Goal: Obtain resource: Obtain resource

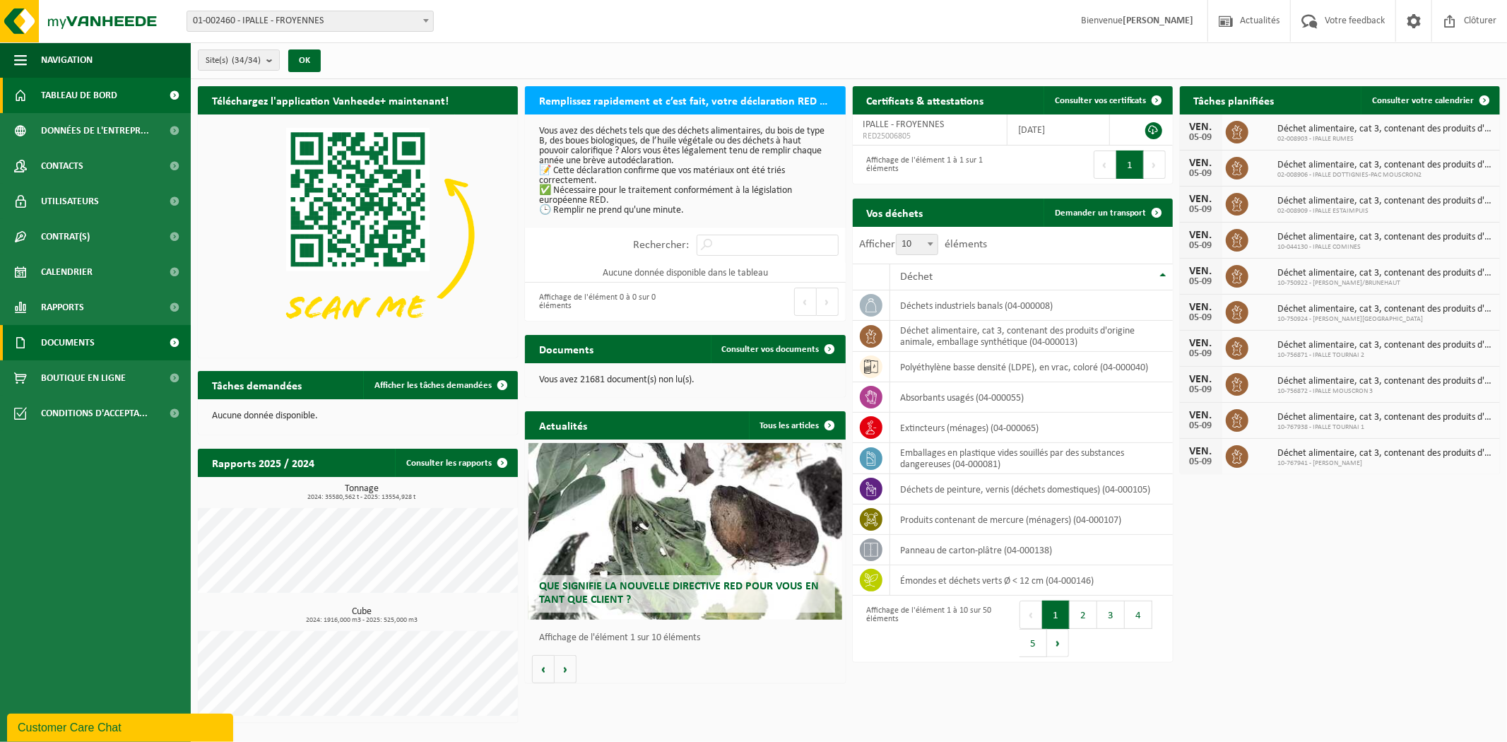
click at [61, 345] on span "Documents" at bounding box center [68, 342] width 54 height 35
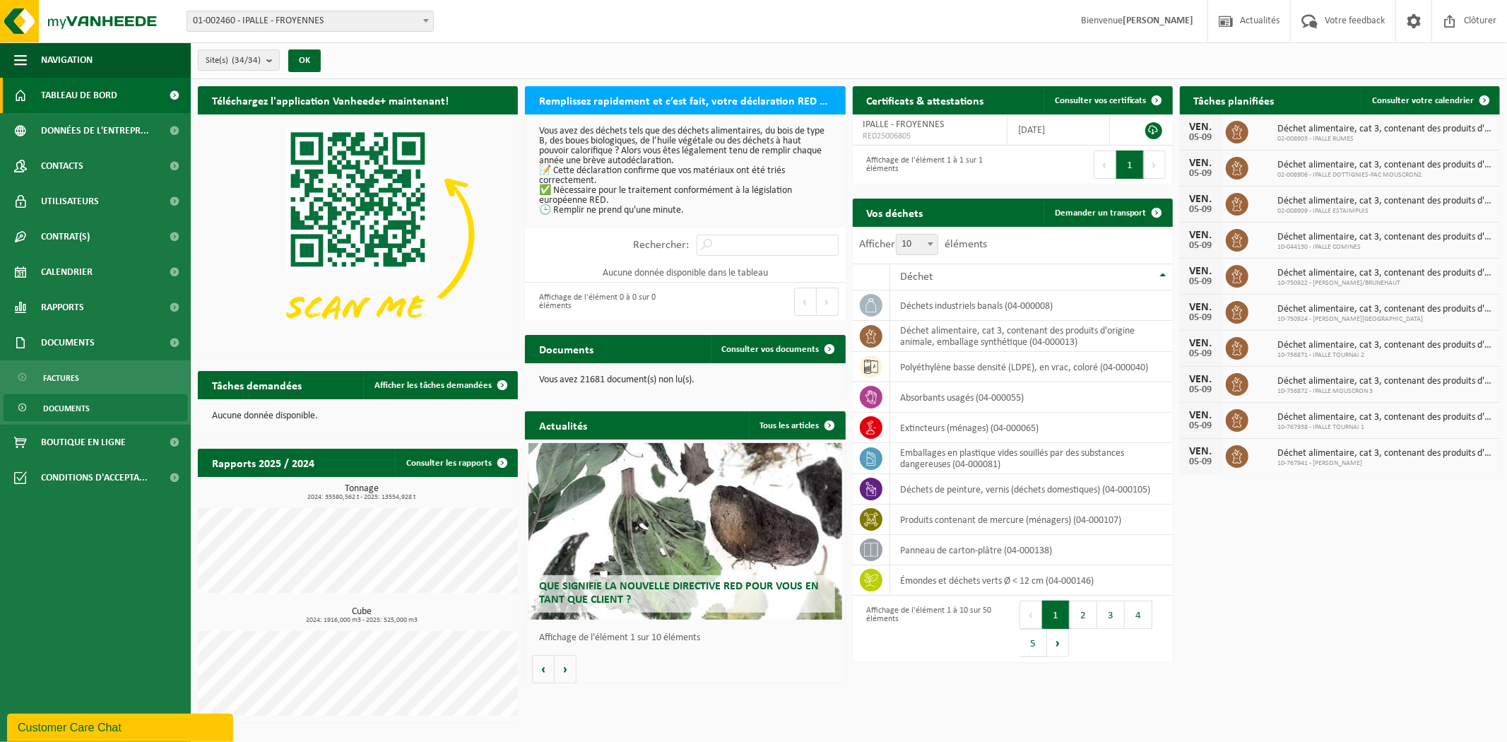
click at [69, 400] on span "Documents" at bounding box center [66, 408] width 47 height 27
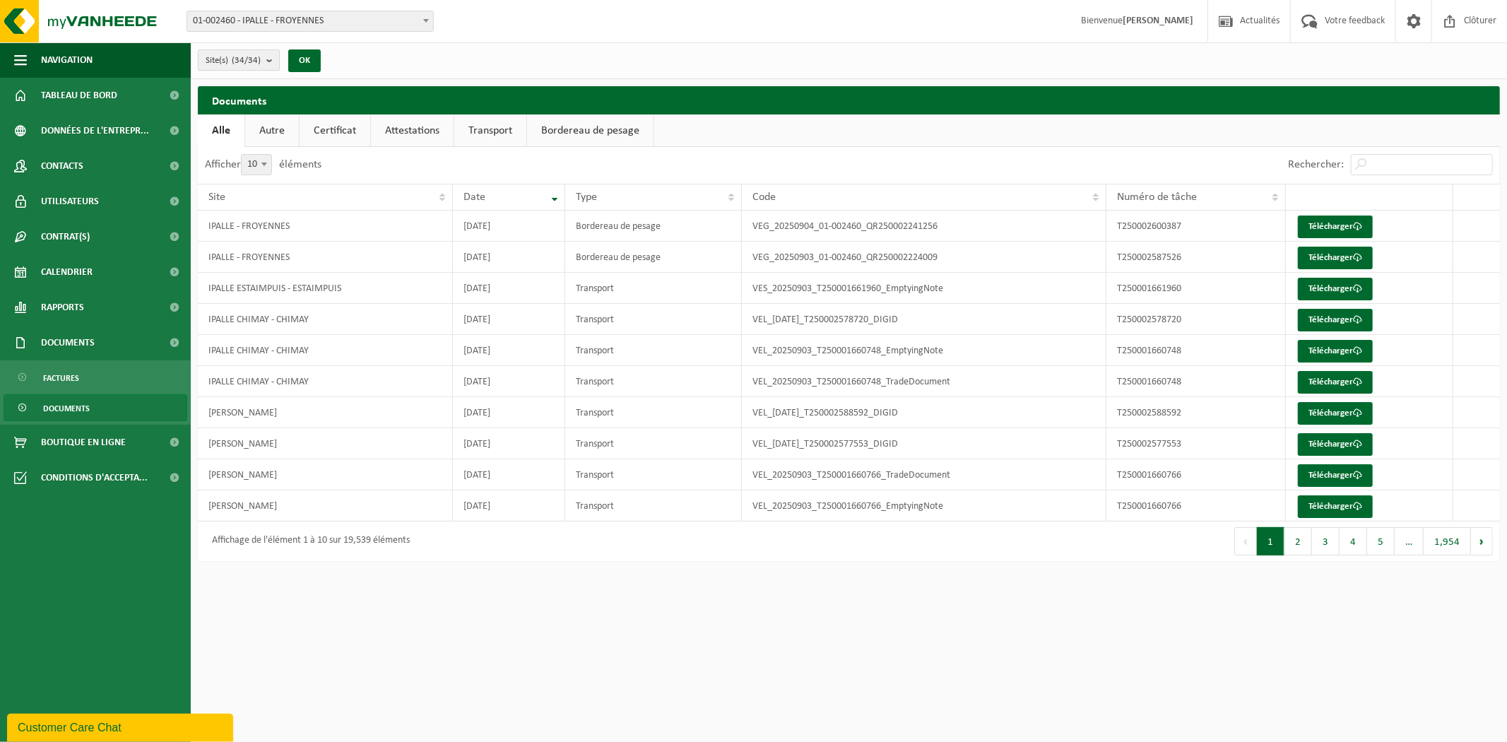
click at [277, 57] on b "submit" at bounding box center [272, 60] width 13 height 20
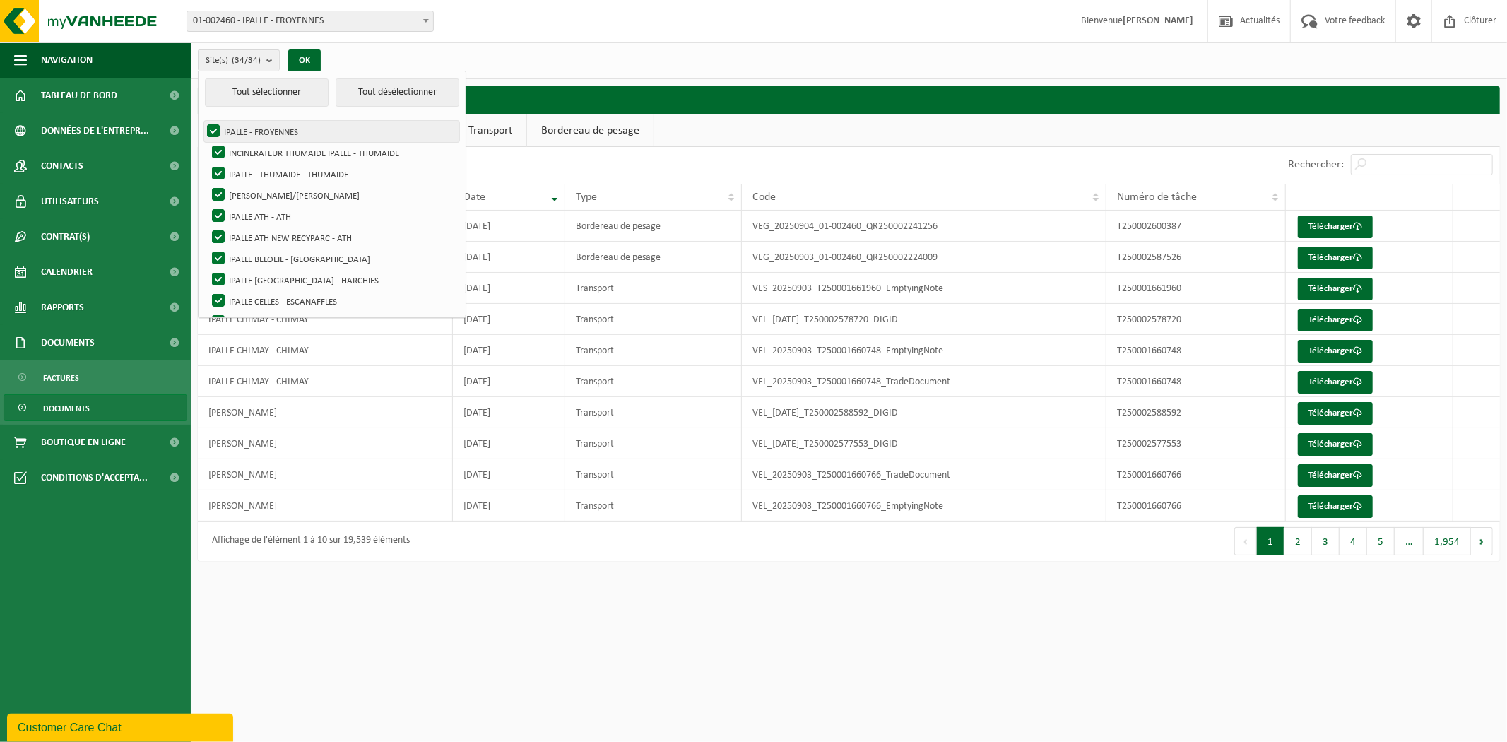
click at [216, 131] on label "IPALLE - FROYENNES" at bounding box center [331, 131] width 255 height 21
click at [202, 121] on input "IPALLE - FROYENNES" at bounding box center [201, 120] width 1 height 1
click at [214, 129] on label "IPALLE - FROYENNES" at bounding box center [331, 131] width 255 height 21
click at [202, 121] on input "IPALLE - FROYENNES" at bounding box center [201, 120] width 1 height 1
click at [348, 87] on button "Tout désélectionner" at bounding box center [398, 92] width 124 height 28
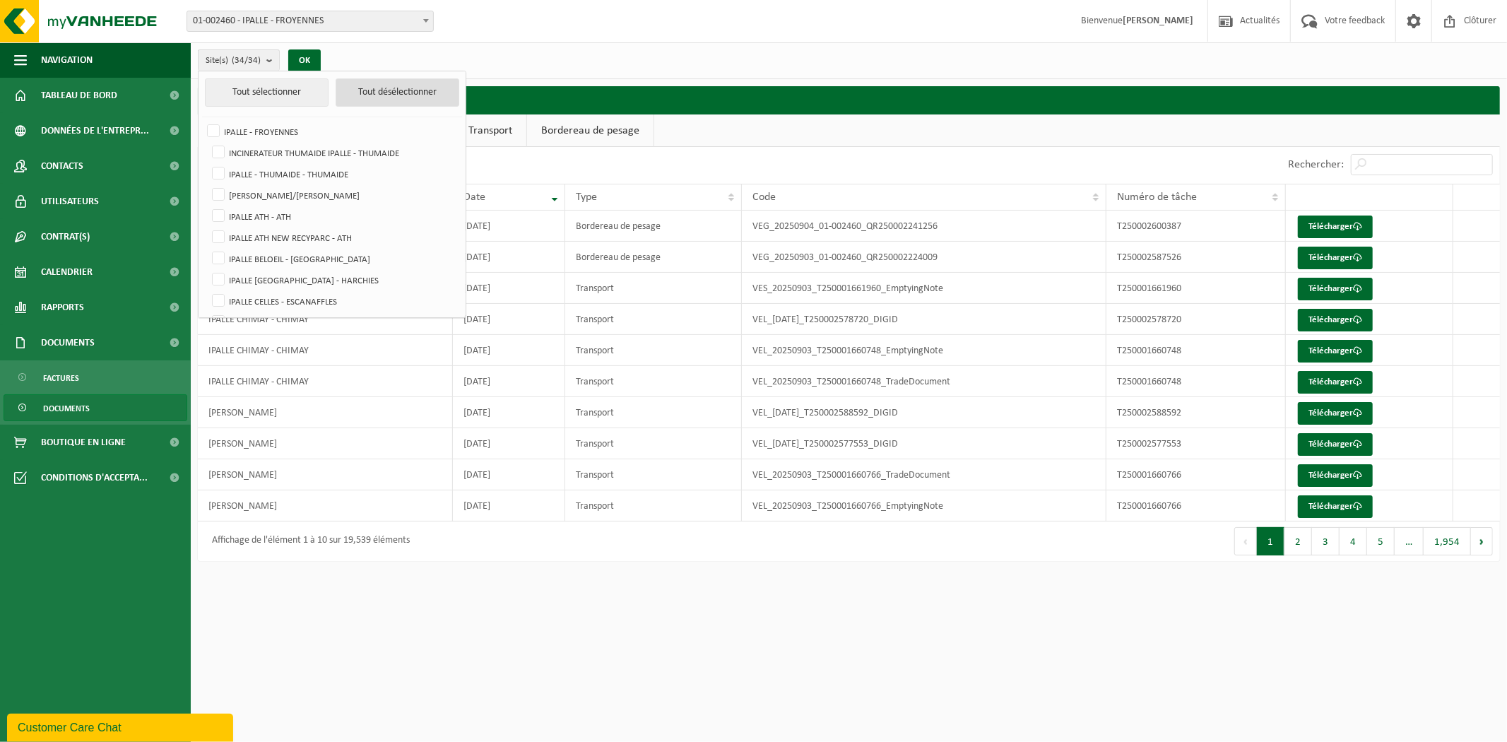
checkbox input "false"
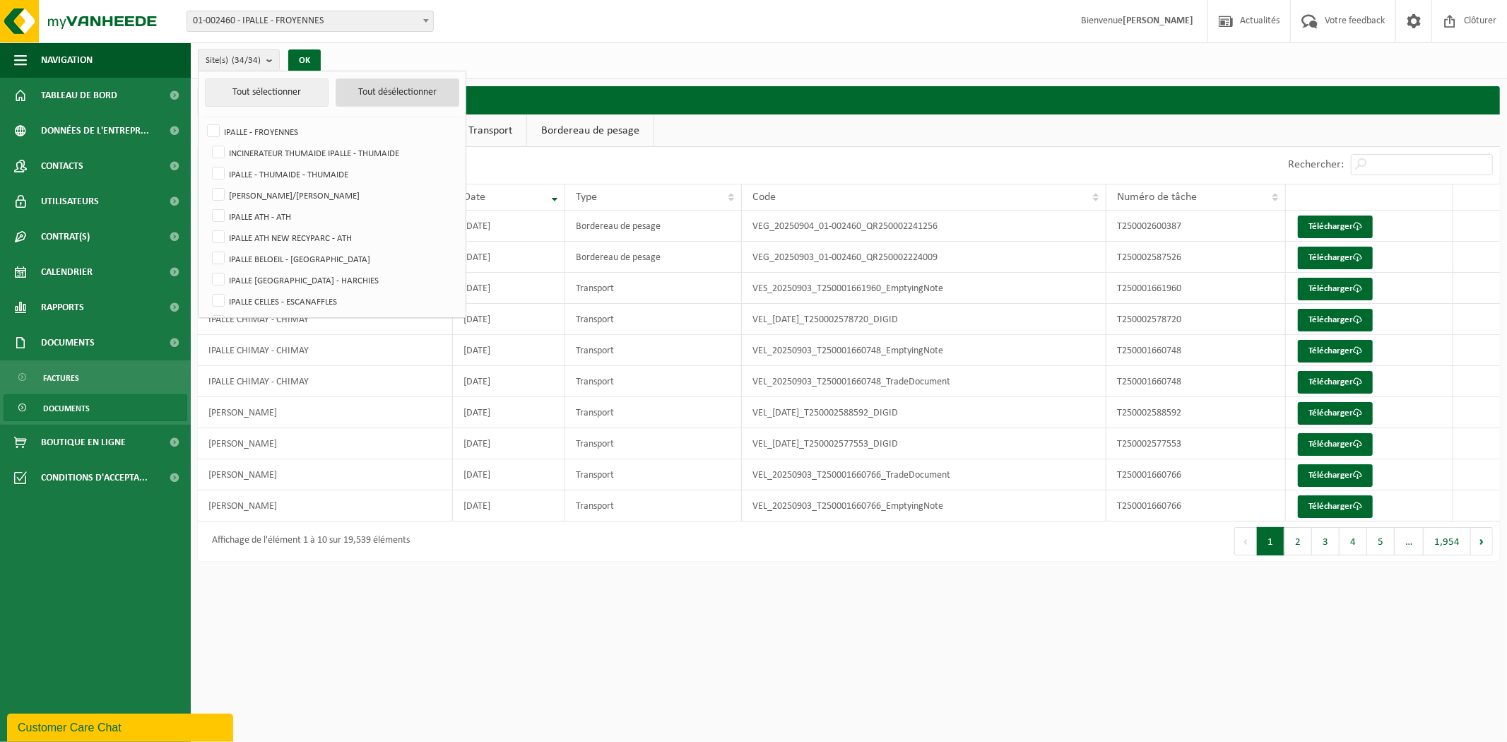
checkbox input "false"
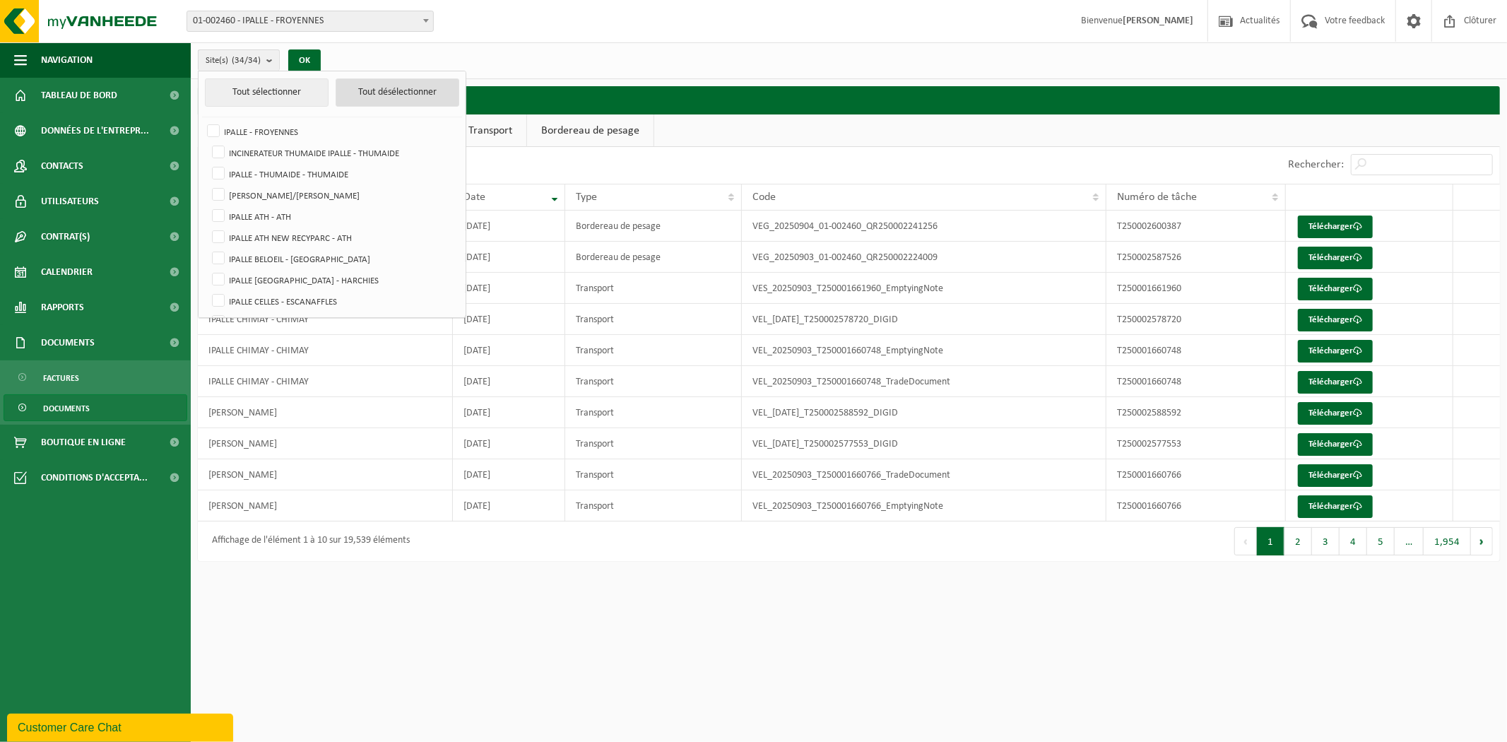
checkbox input "false"
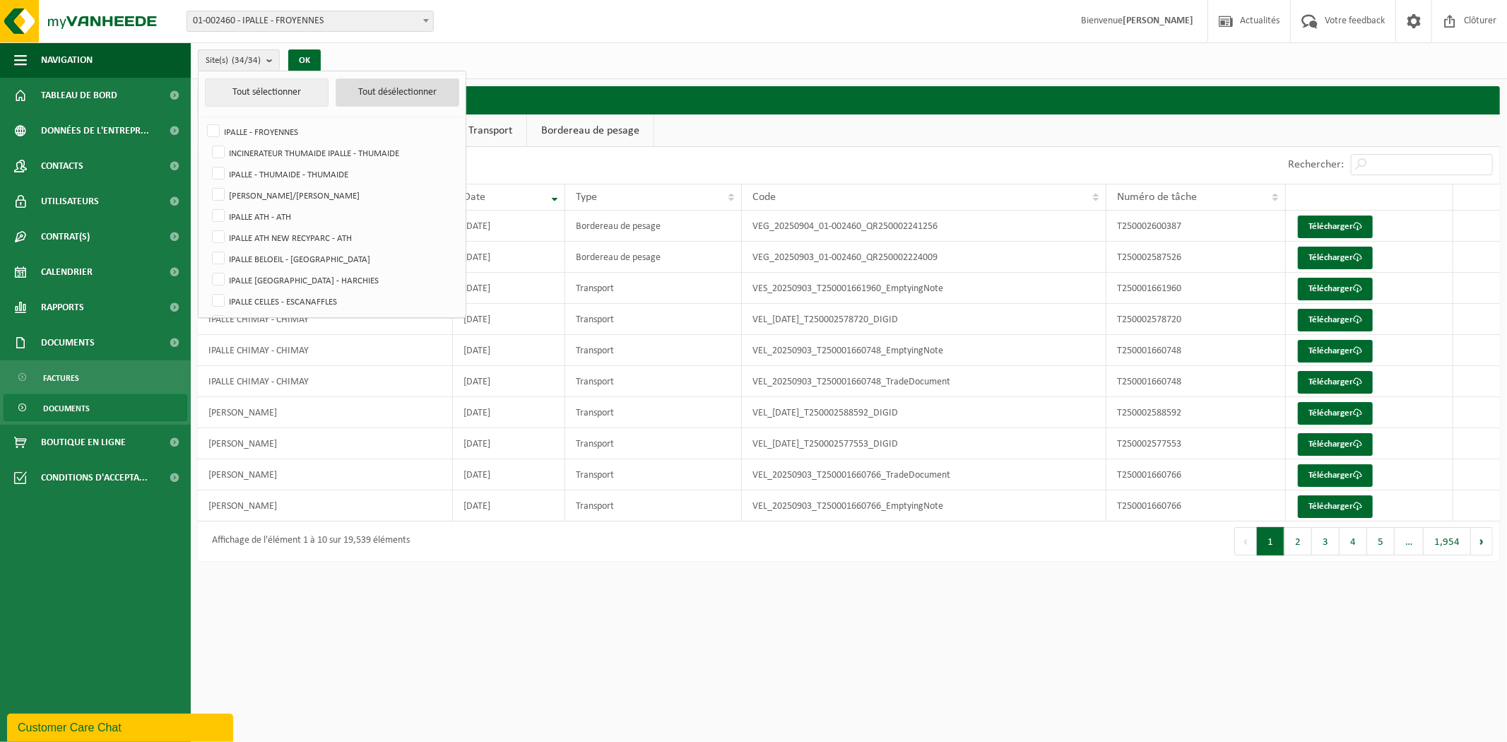
checkbox input "false"
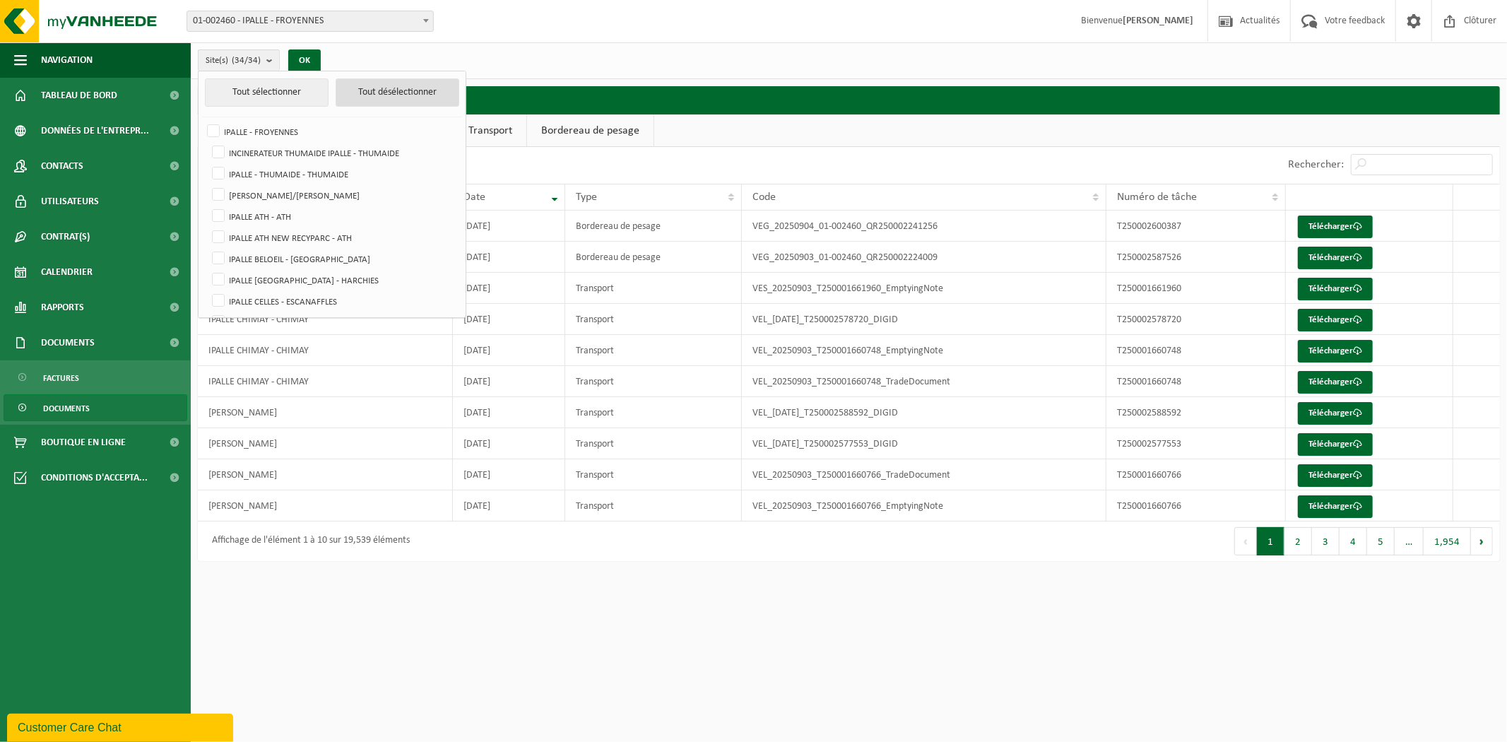
checkbox input "false"
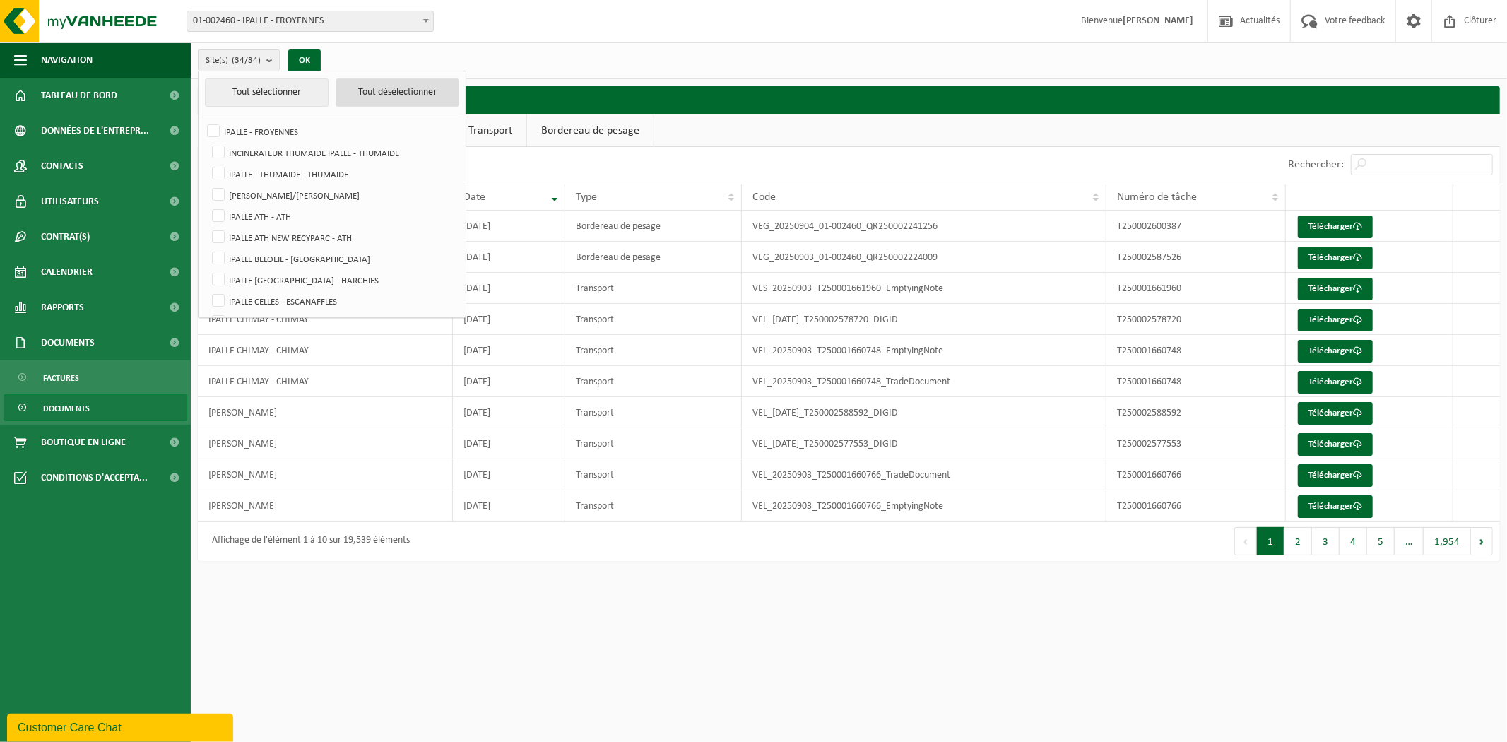
checkbox input "false"
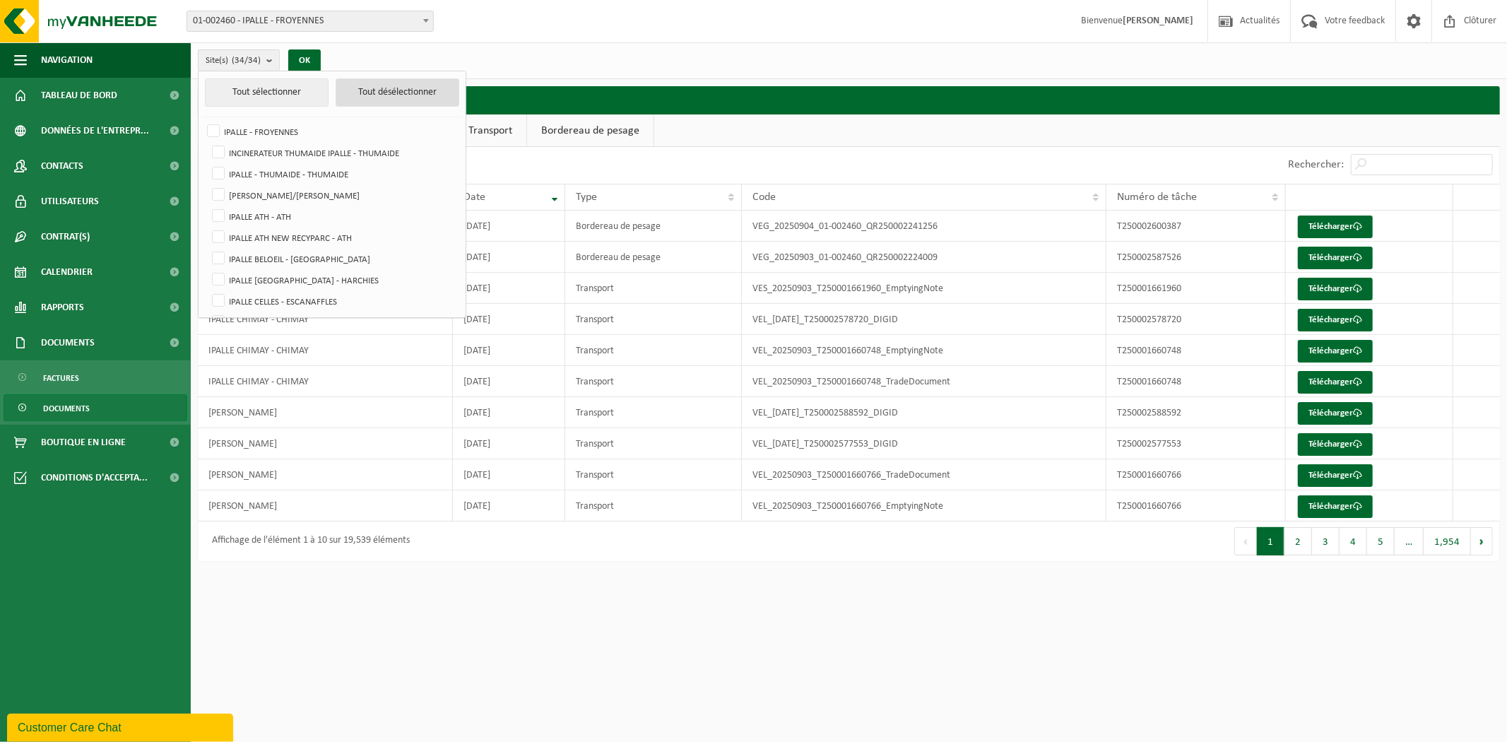
checkbox input "false"
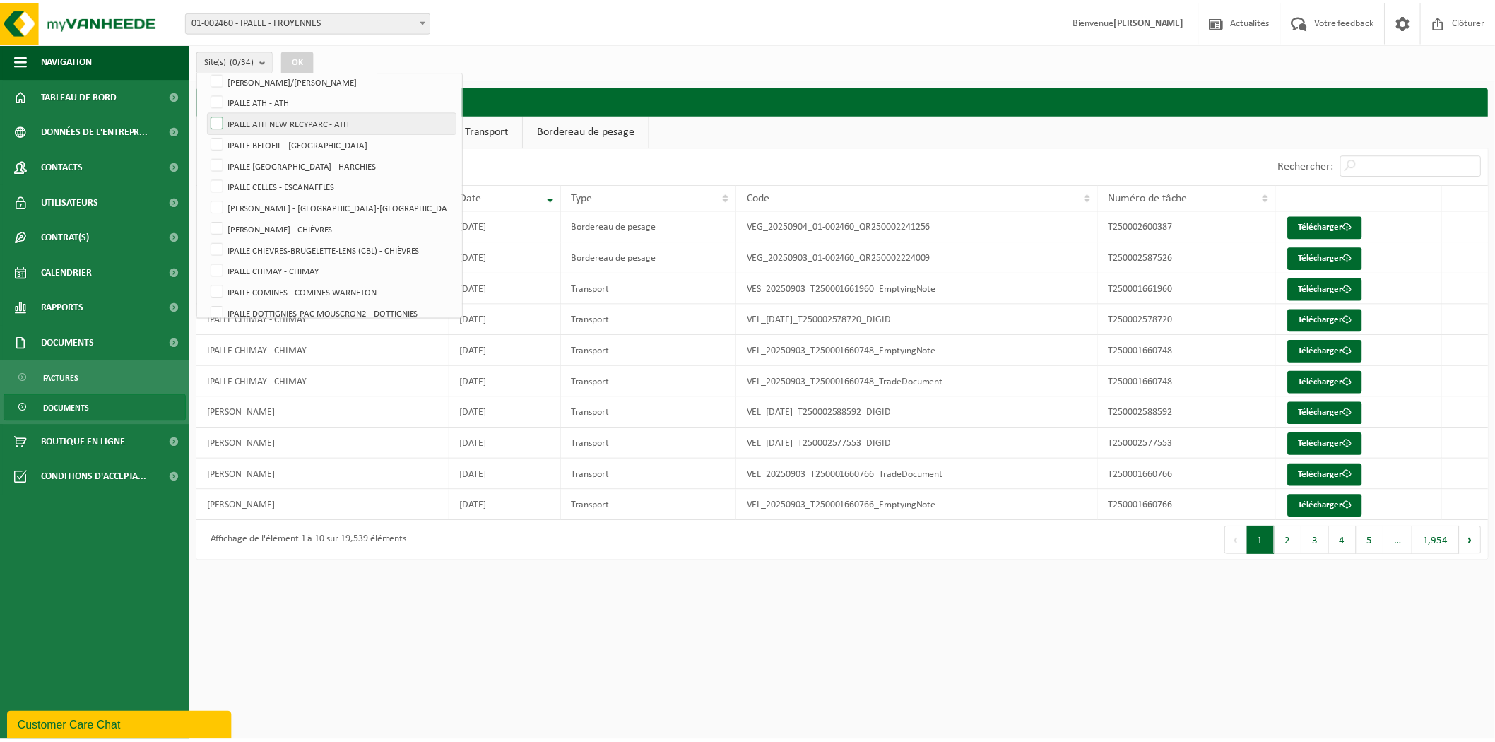
scroll to position [157, 0]
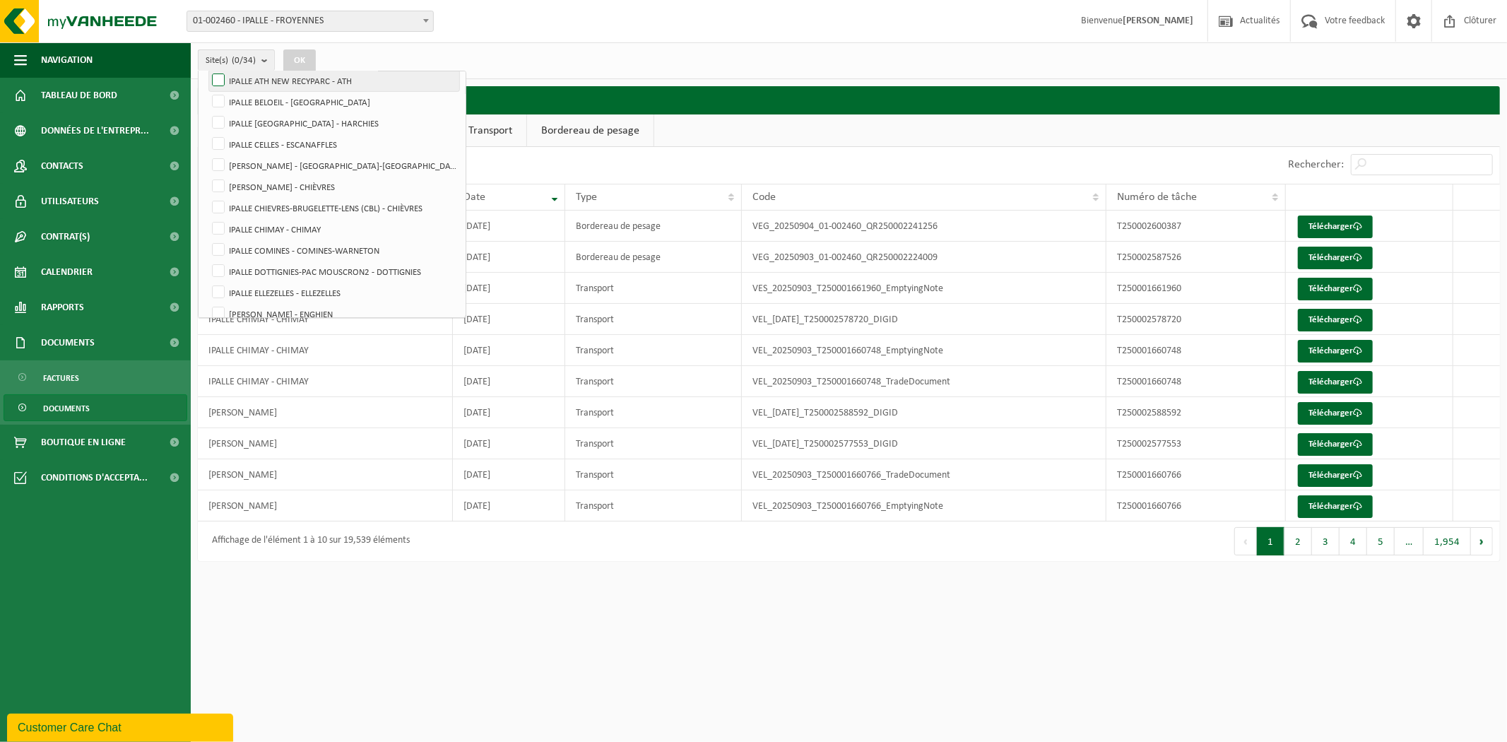
click at [220, 230] on label "IPALLE CHIMAY - CHIMAY" at bounding box center [334, 228] width 250 height 21
click at [207, 218] on input "IPALLE CHIMAY - CHIMAY" at bounding box center [206, 218] width 1 height 1
checkbox input "true"
click at [305, 61] on button "OK" at bounding box center [299, 60] width 33 height 23
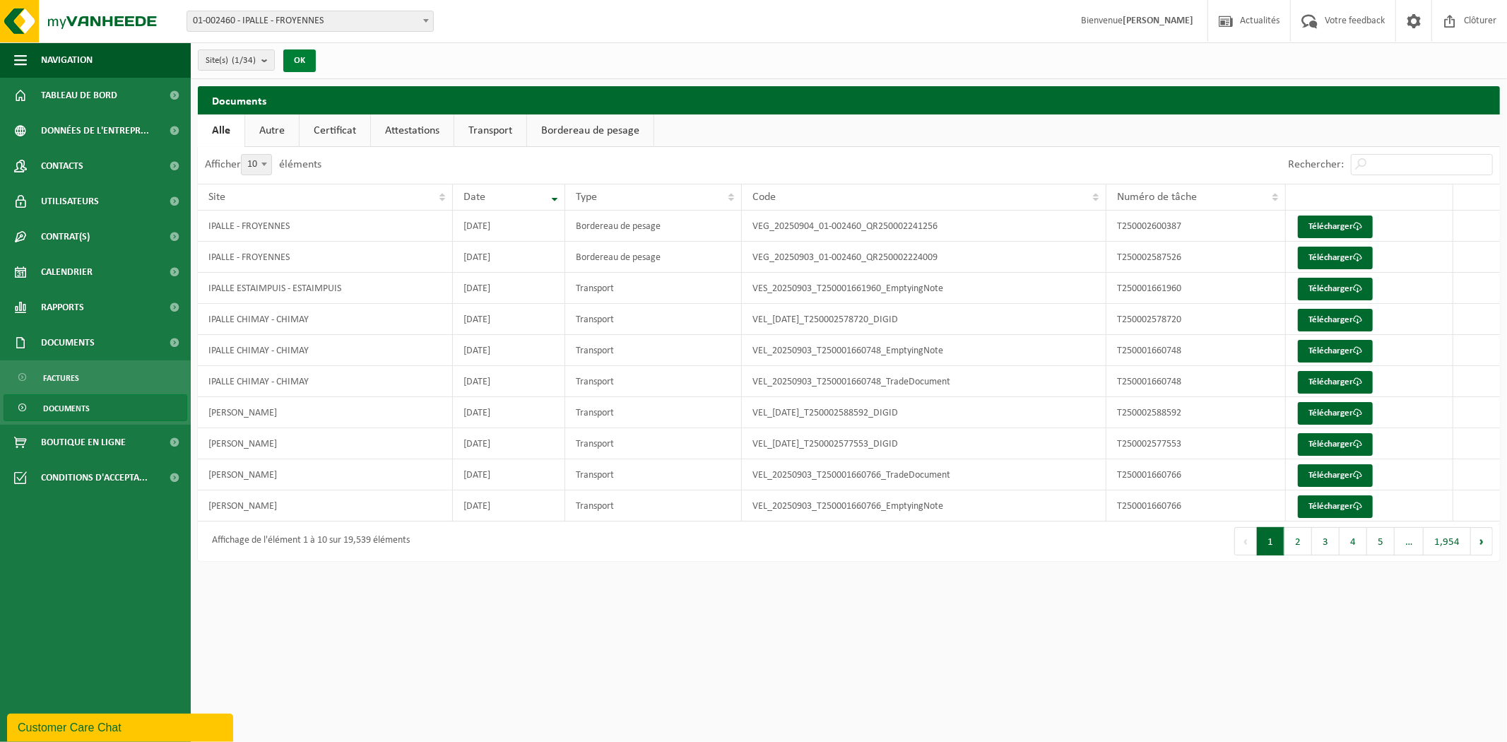
click at [302, 59] on button "OK" at bounding box center [299, 60] width 33 height 23
click at [404, 72] on div "Site(s) (1/34) Tout sélectionner Tout désélectionner IPALLE - FROYENNES INCINER…" at bounding box center [849, 60] width 1317 height 37
click at [269, 160] on span at bounding box center [264, 164] width 14 height 18
click at [269, 155] on select "10 25 50 100" at bounding box center [266, 154] width 42 height 1
select select "100"
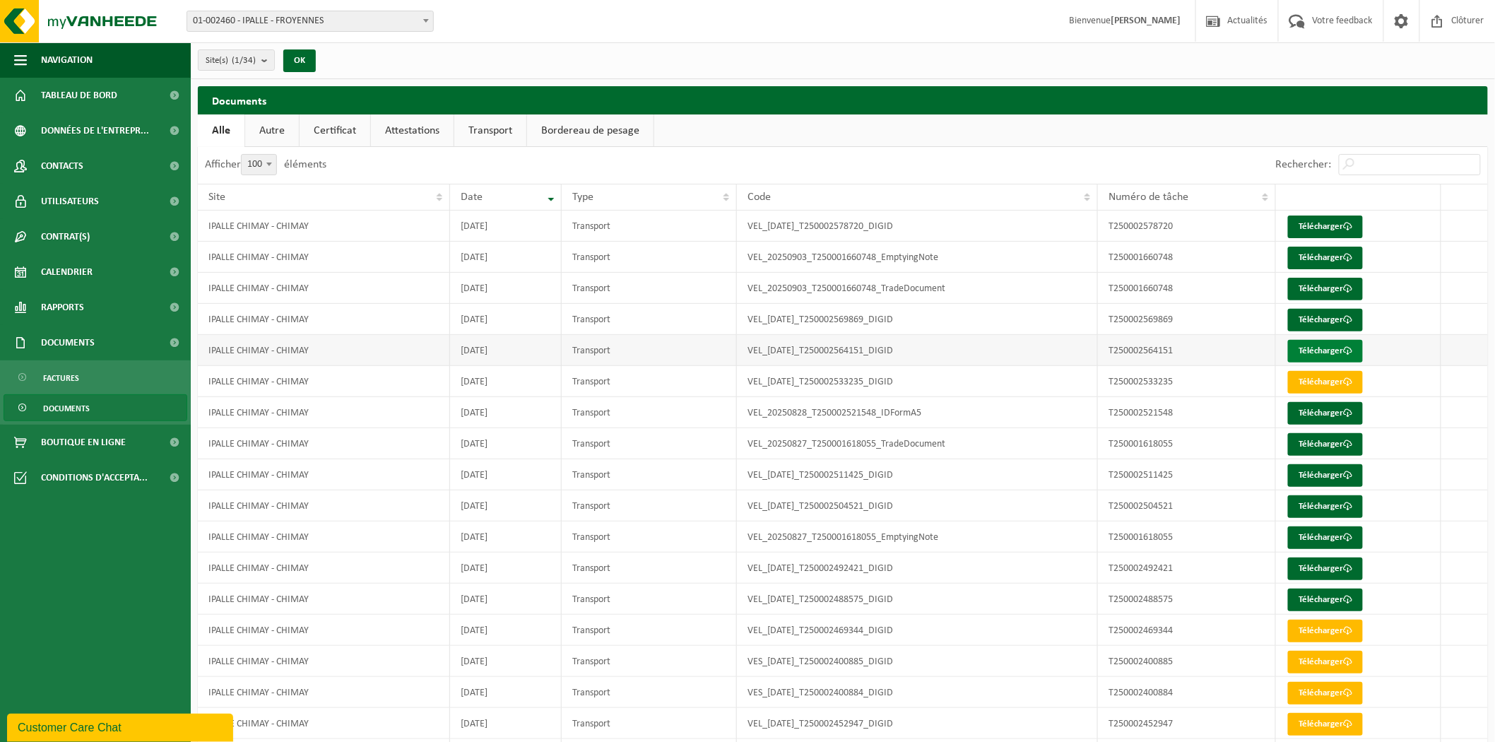
click at [1327, 351] on link "Télécharger" at bounding box center [1325, 351] width 75 height 23
click at [107, 102] on span "Tableau de bord" at bounding box center [79, 95] width 76 height 35
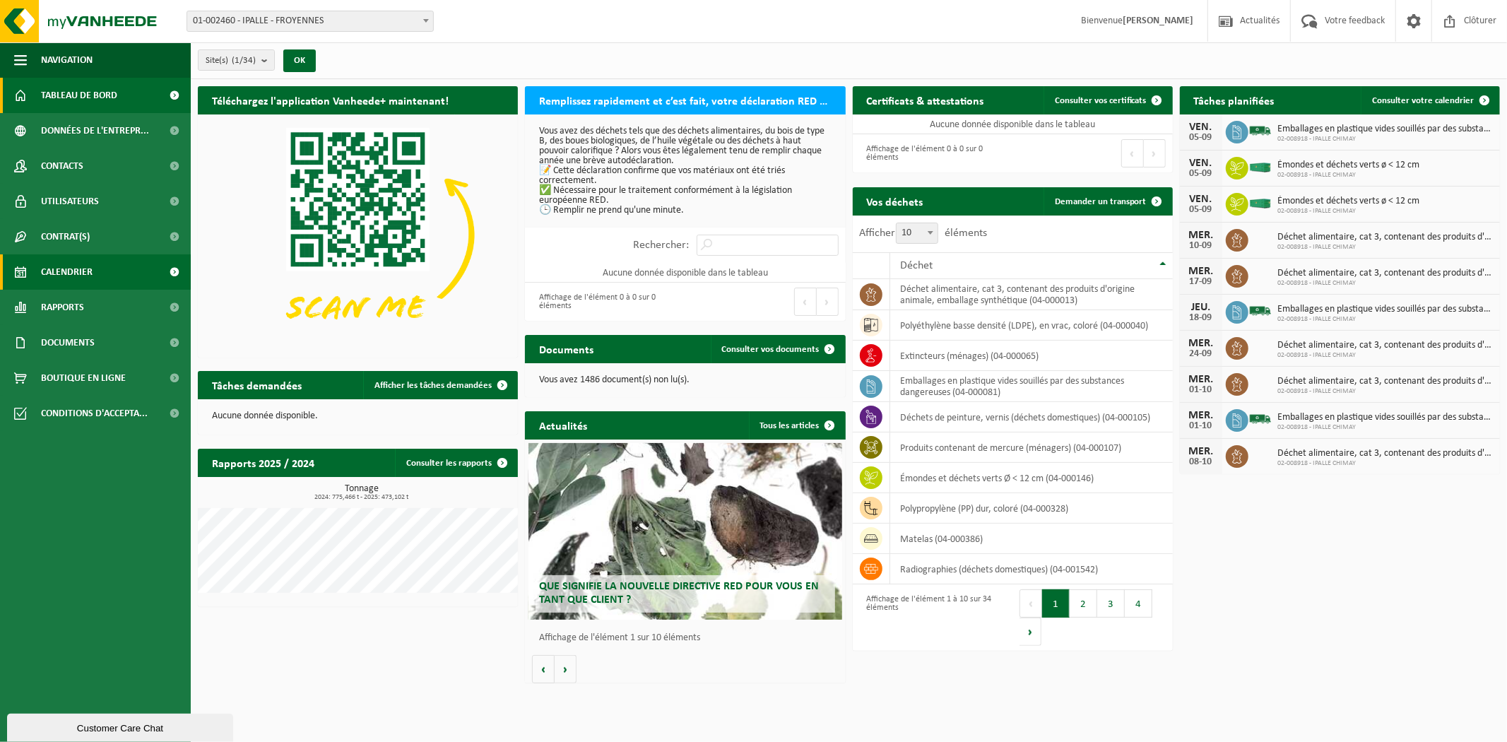
click at [74, 272] on span "Calendrier" at bounding box center [67, 271] width 52 height 35
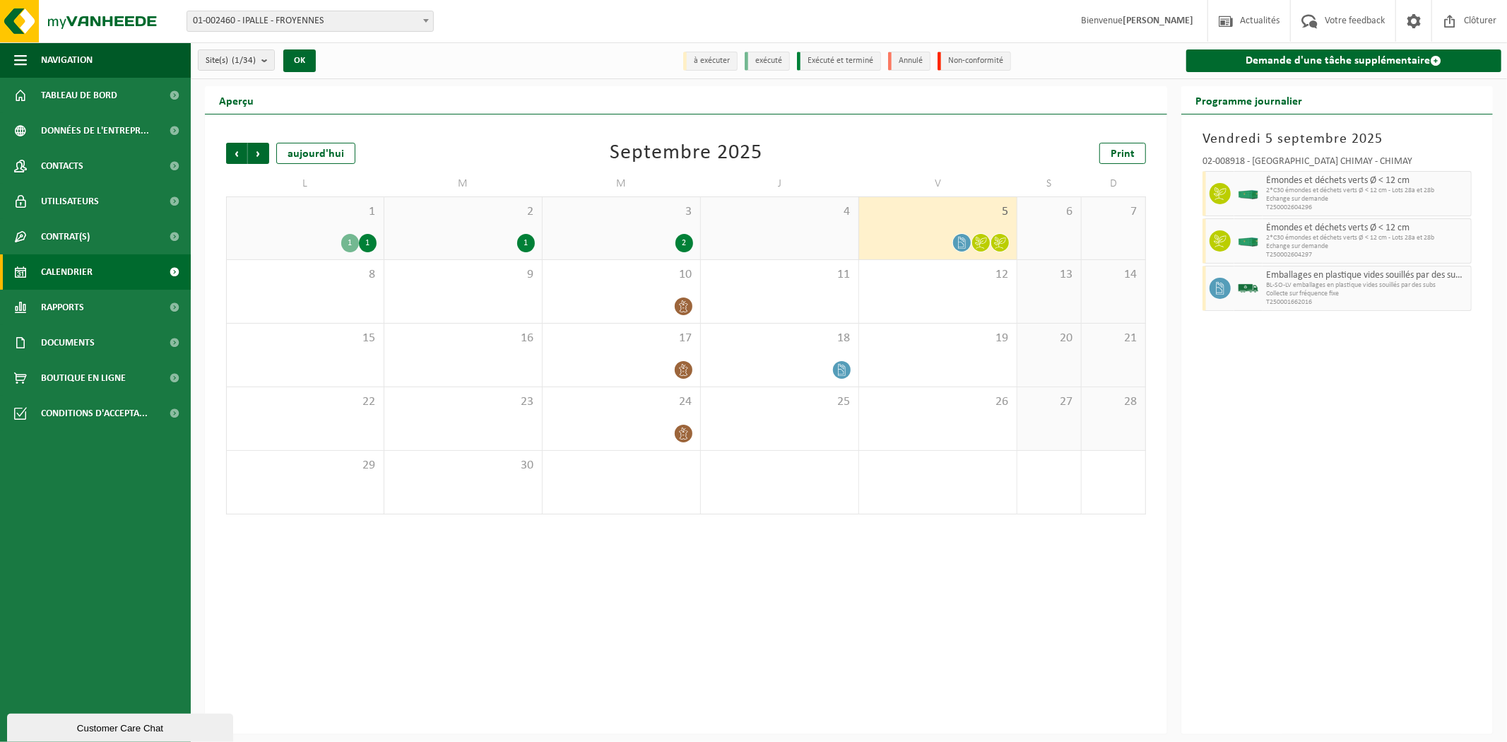
click at [351, 242] on div "1" at bounding box center [350, 243] width 18 height 18
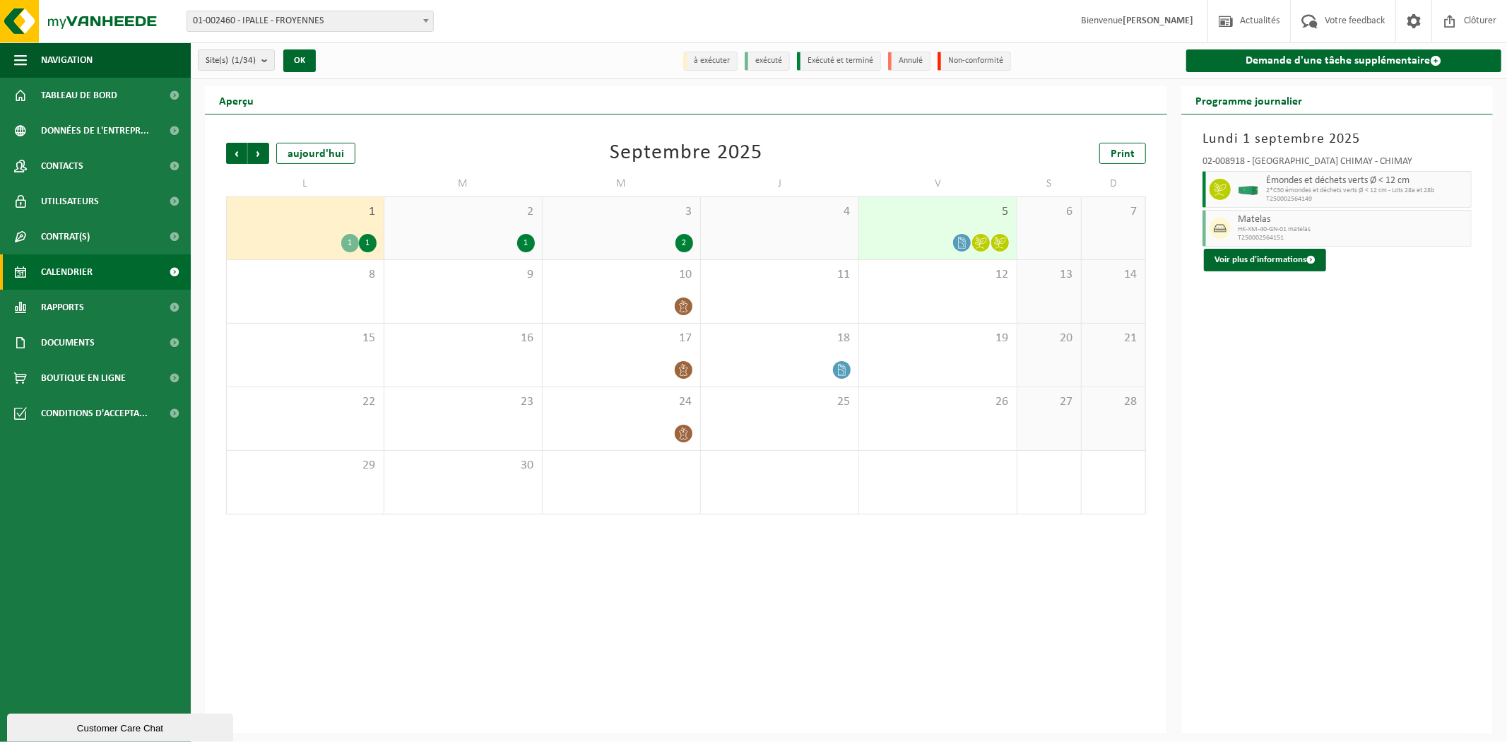
click at [367, 240] on div "1" at bounding box center [368, 243] width 18 height 18
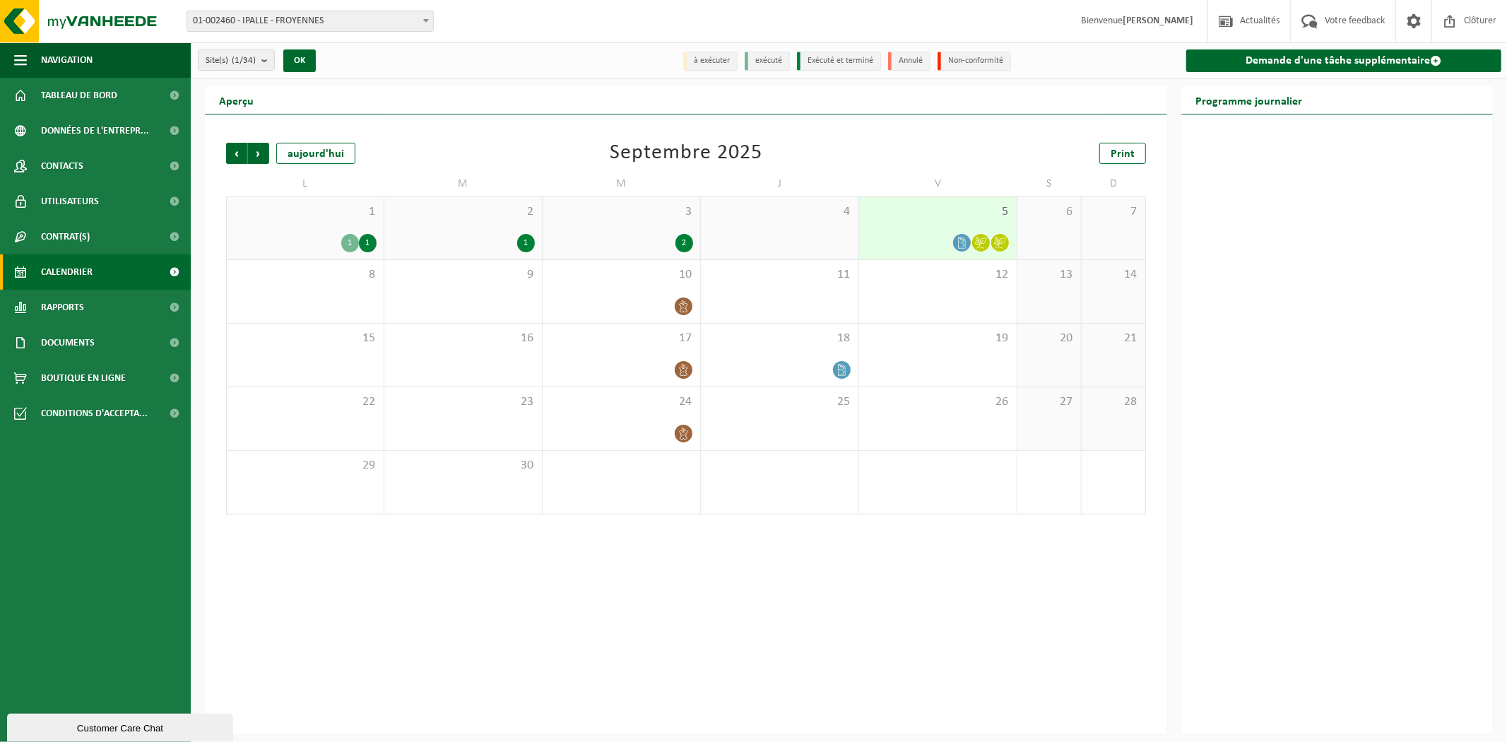
click at [367, 240] on div "1" at bounding box center [368, 243] width 18 height 18
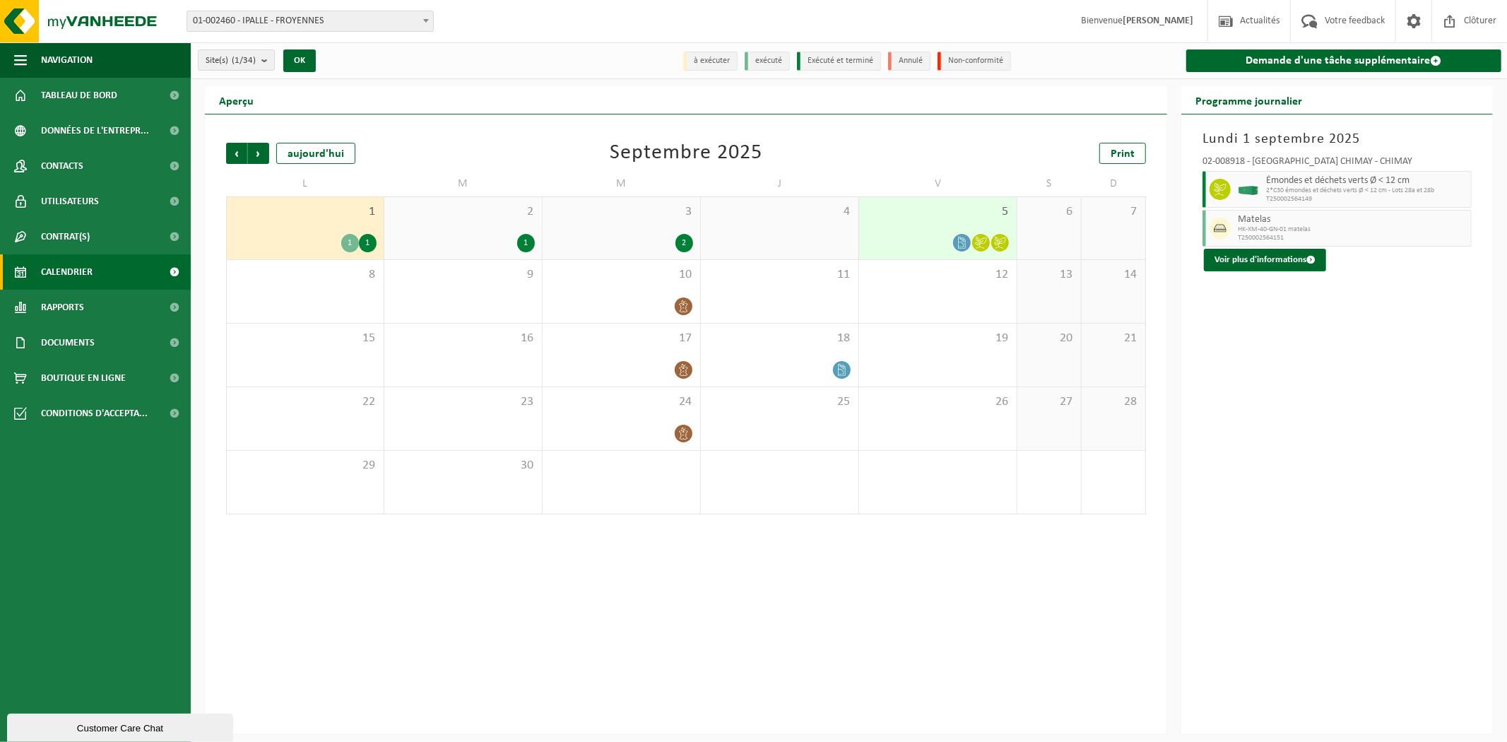
click at [348, 242] on div "1" at bounding box center [350, 243] width 18 height 18
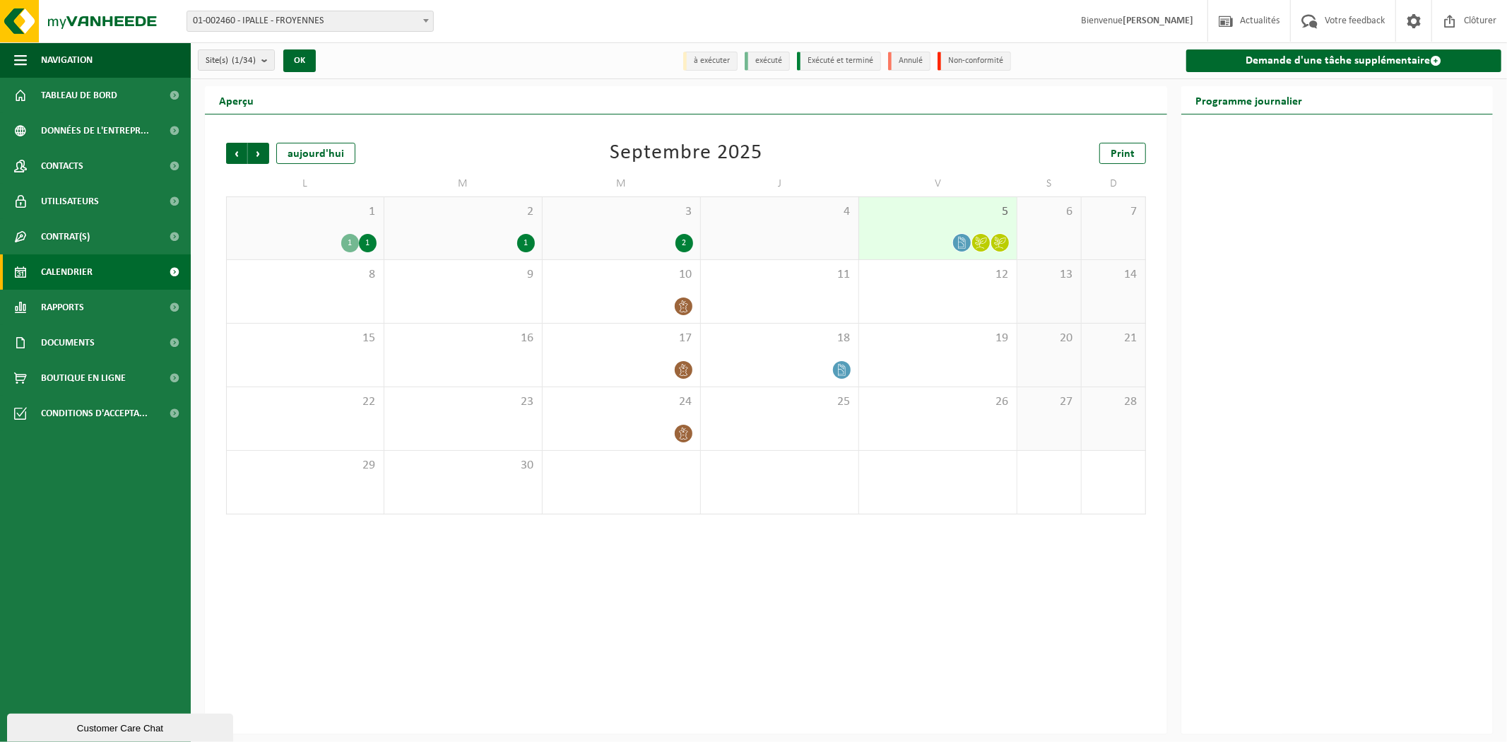
click at [370, 245] on div "1" at bounding box center [368, 243] width 18 height 18
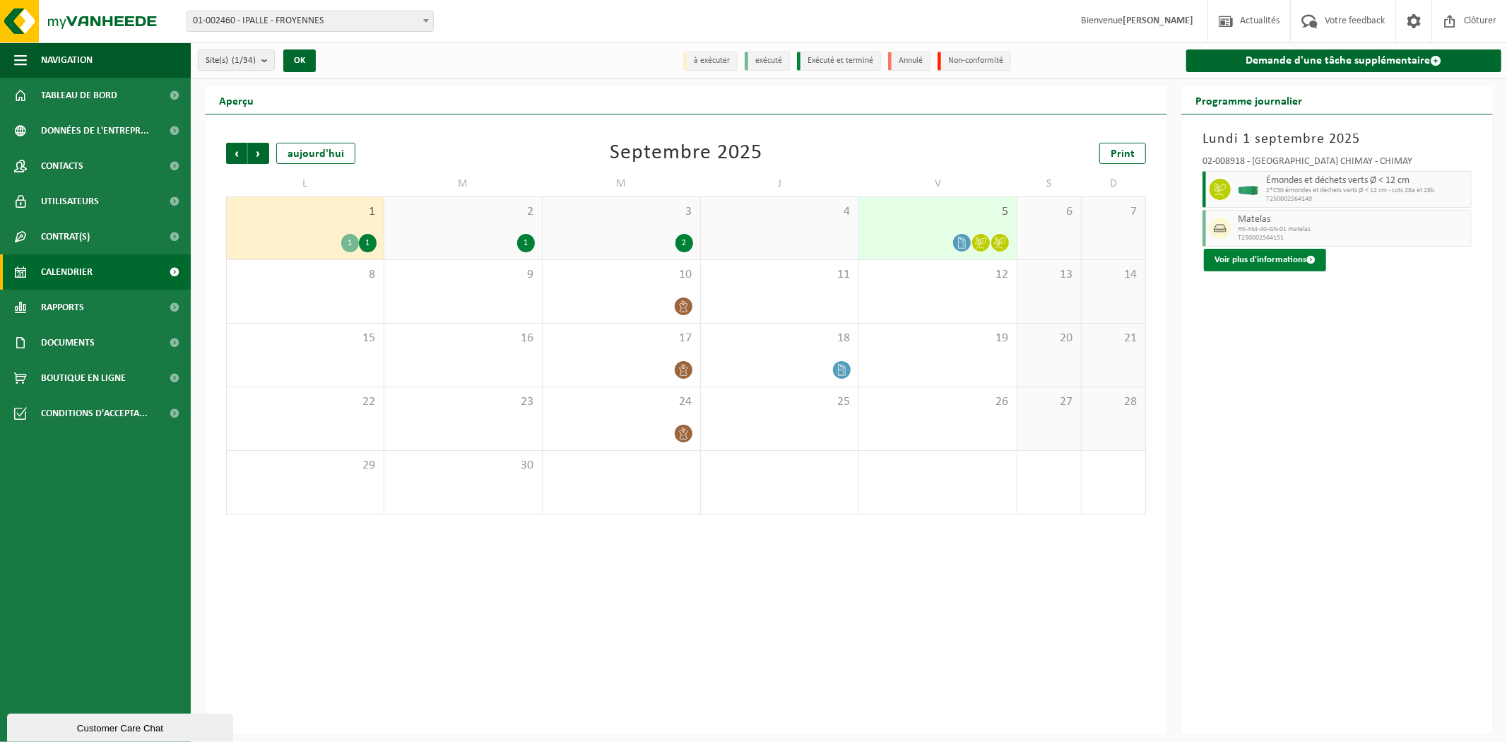
click at [1301, 259] on button "Voir plus d'informations" at bounding box center [1265, 260] width 122 height 23
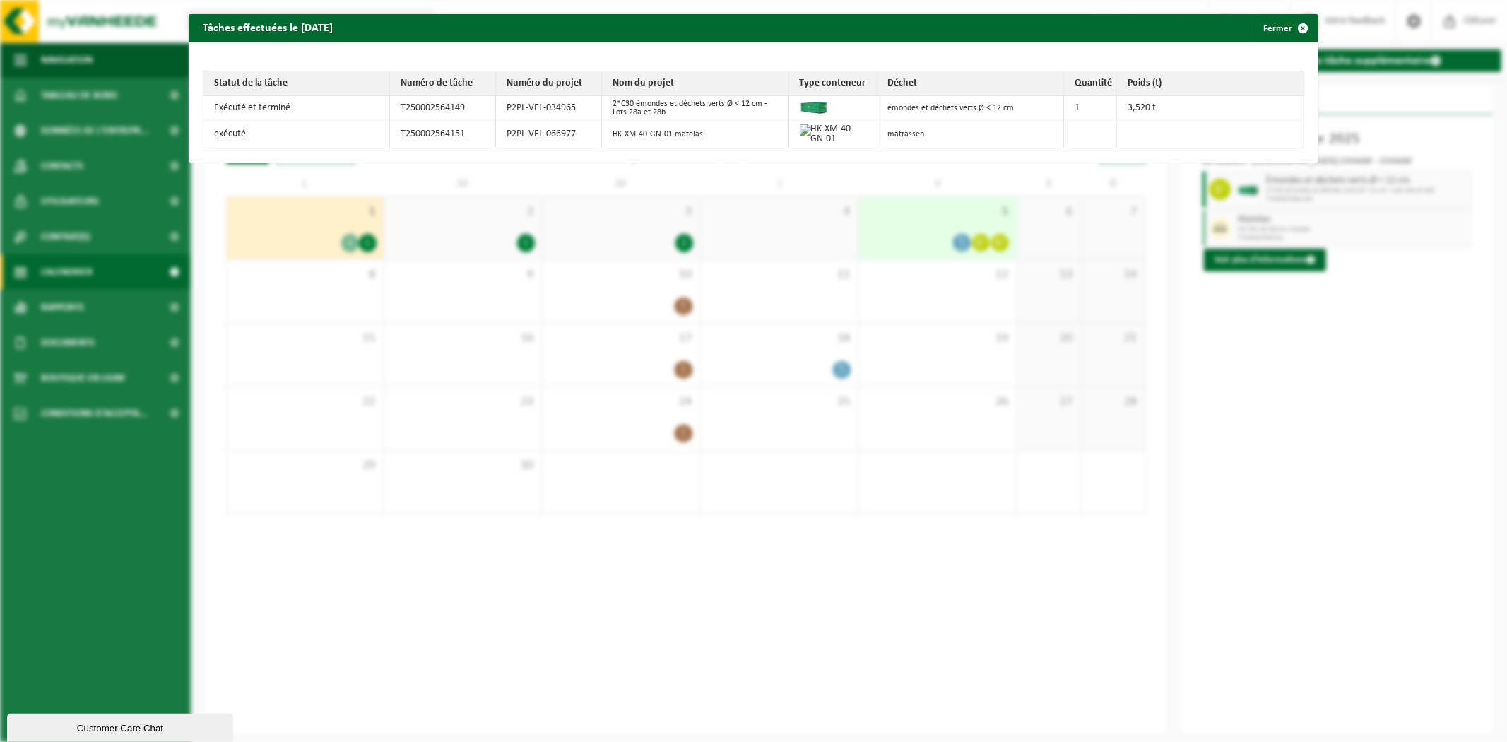
click at [655, 118] on td "2*C30 émondes et déchets verts Ø < 12 cm - Lots 28a et 28b" at bounding box center [695, 108] width 187 height 25
click at [837, 110] on td at bounding box center [833, 108] width 88 height 25
click at [839, 137] on img at bounding box center [829, 134] width 59 height 20
drag, startPoint x: 1295, startPoint y: 28, endPoint x: 909, endPoint y: 95, distance: 391.6
click at [926, 93] on div "Tâches effectuées le 2025-09-01 Fermer Statut de la tâche Numéro de tâche Numér…" at bounding box center [754, 88] width 1131 height 148
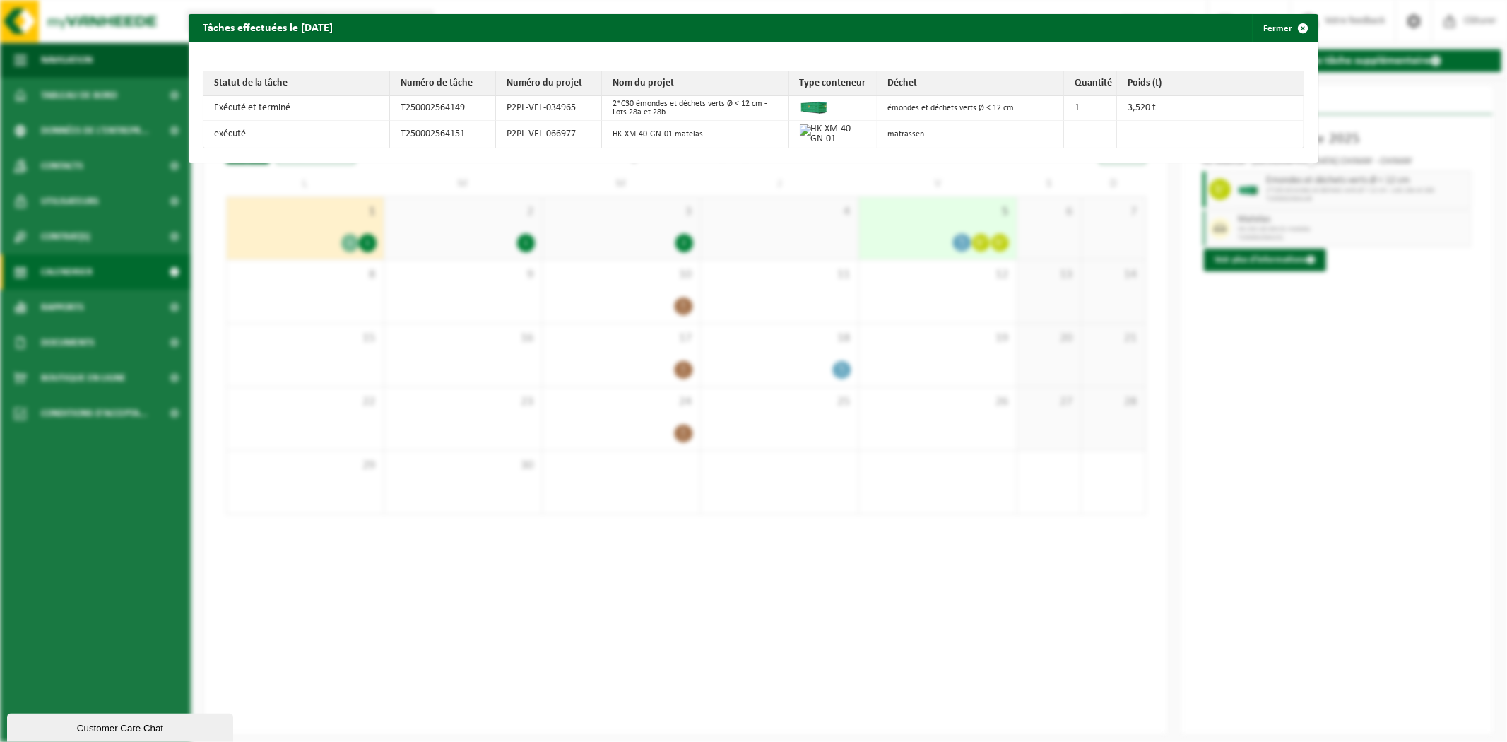
click at [800, 130] on img at bounding box center [829, 134] width 59 height 20
click at [818, 129] on img at bounding box center [829, 134] width 59 height 20
click at [1295, 25] on span "button" at bounding box center [1303, 28] width 28 height 28
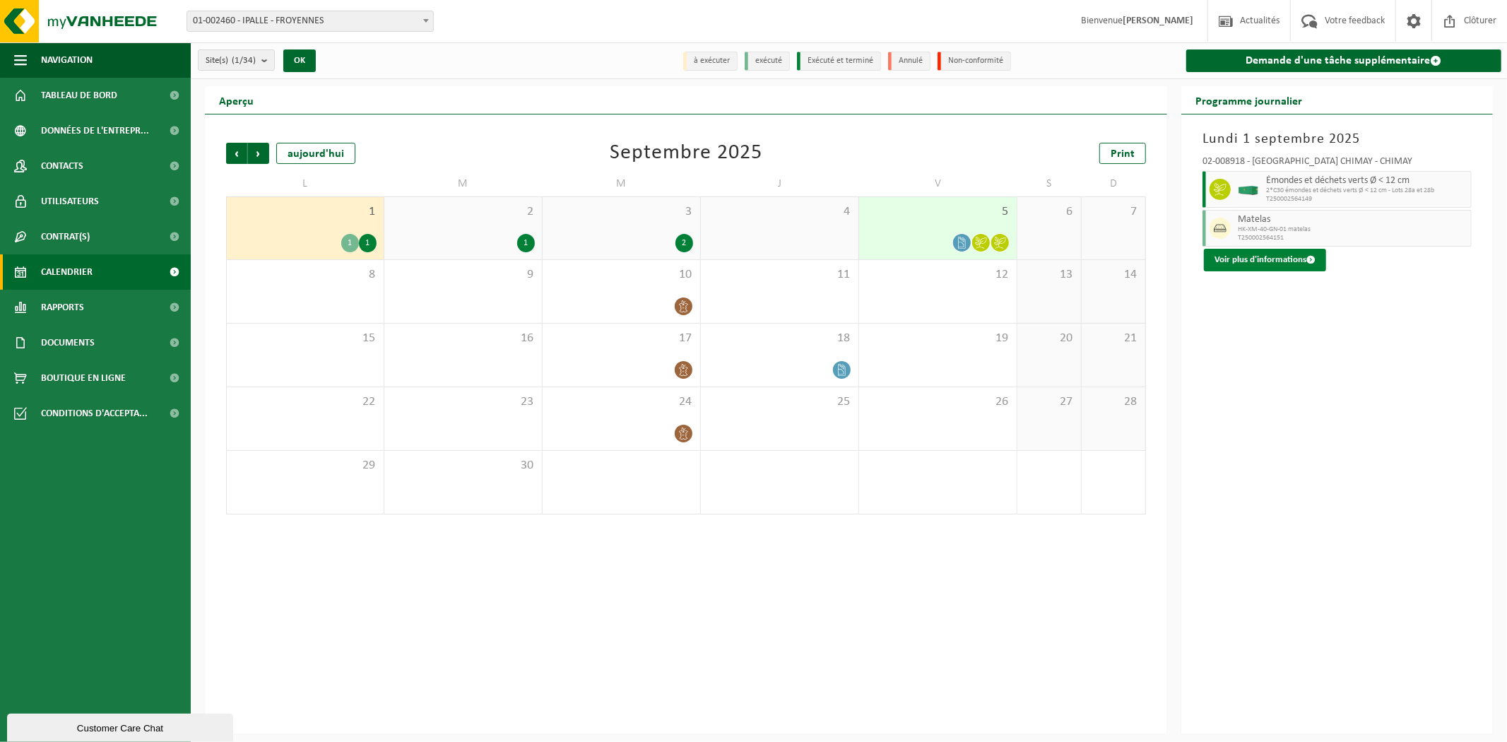
click at [1289, 263] on button "Voir plus d'informations" at bounding box center [1265, 260] width 122 height 23
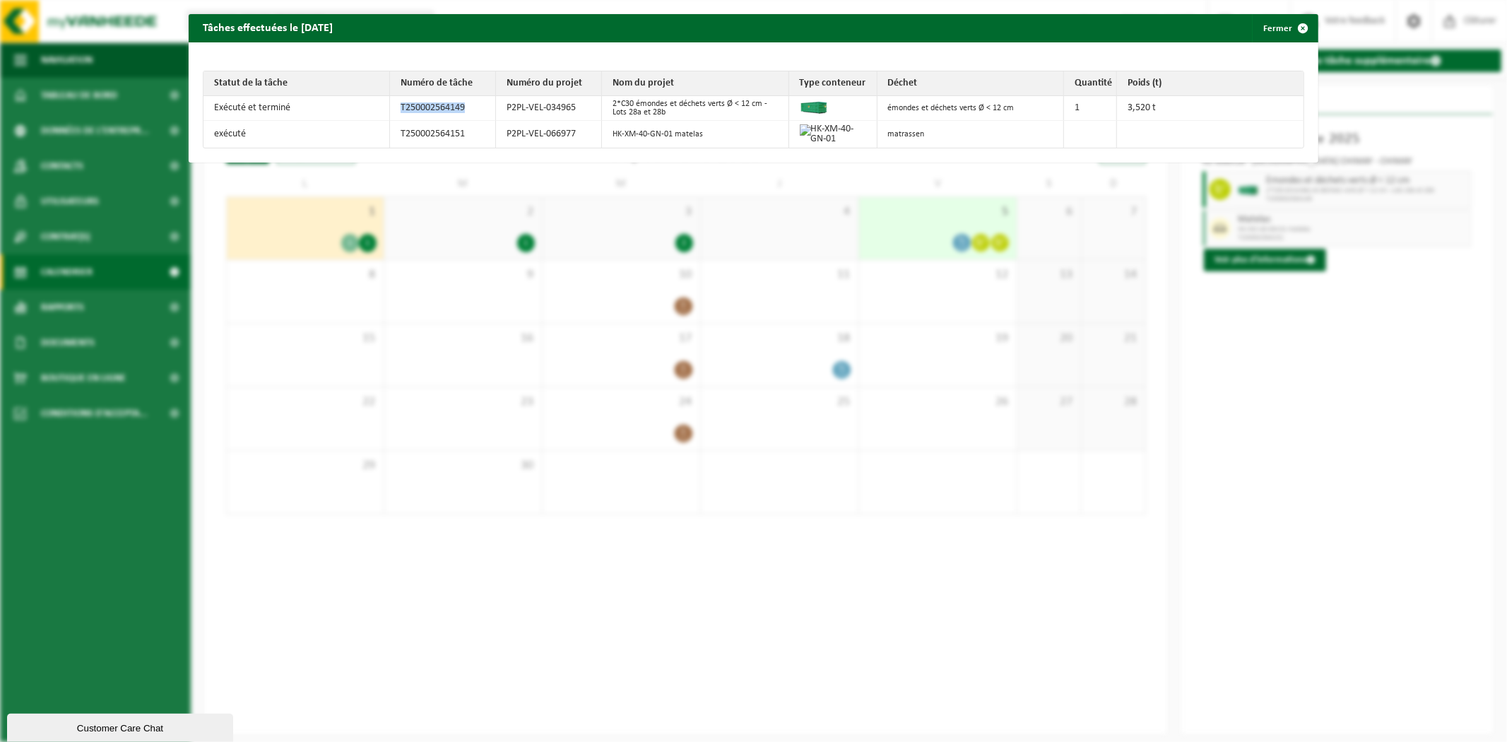
drag, startPoint x: 464, startPoint y: 103, endPoint x: 389, endPoint y: 103, distance: 74.9
click at [390, 103] on td "T250002564149" at bounding box center [443, 108] width 106 height 25
copy td "T250002564149"
click at [1294, 31] on span "button" at bounding box center [1303, 28] width 28 height 28
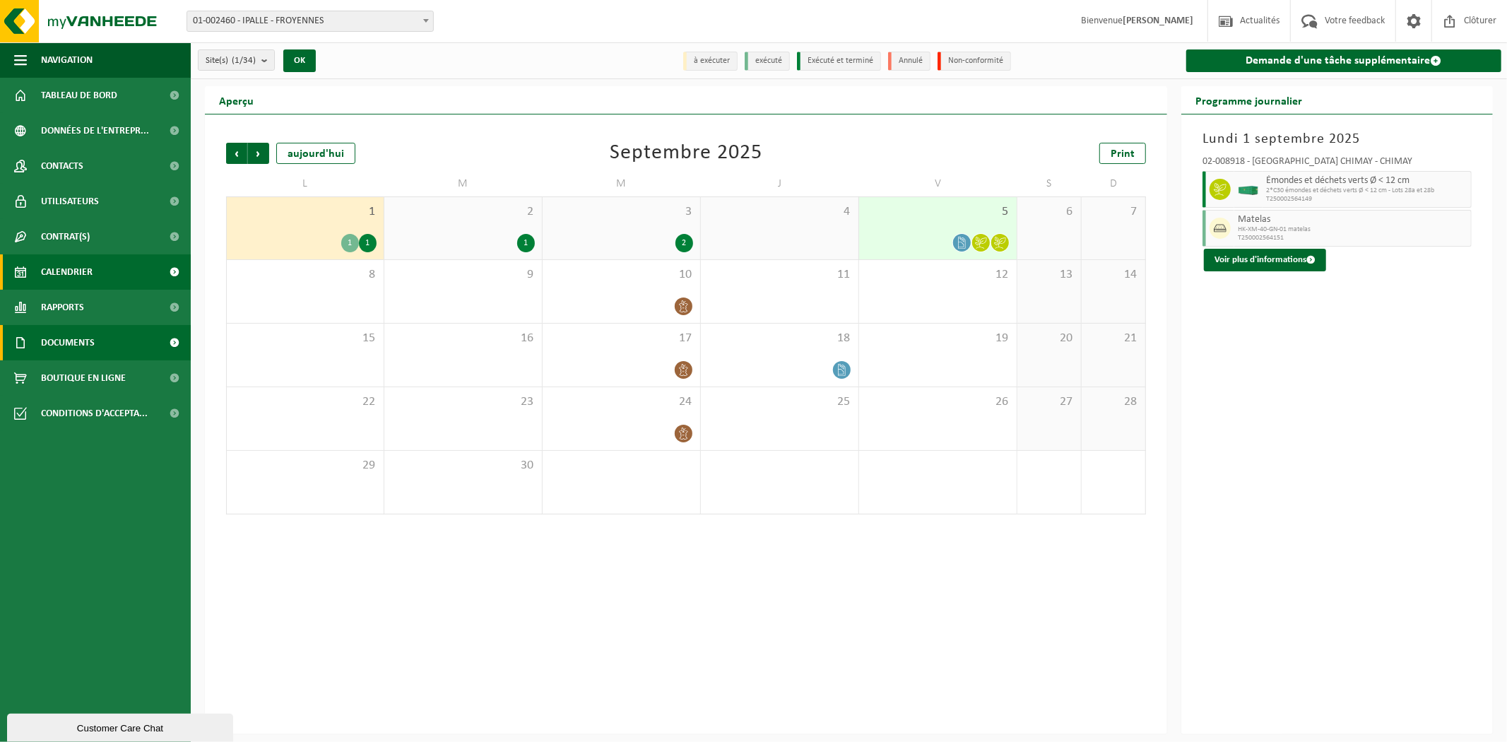
click at [83, 338] on span "Documents" at bounding box center [68, 342] width 54 height 35
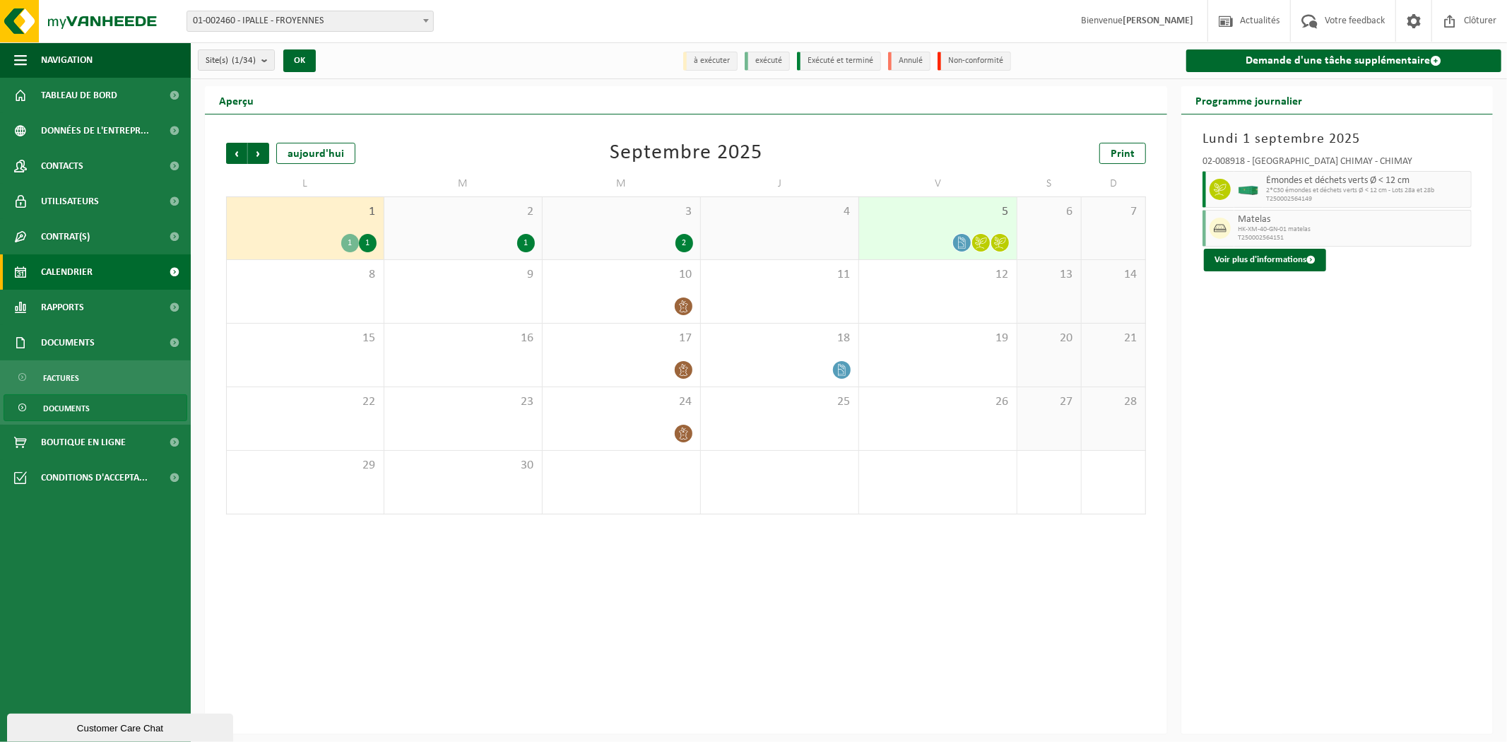
click at [64, 394] on link "Documents" at bounding box center [96, 407] width 184 height 27
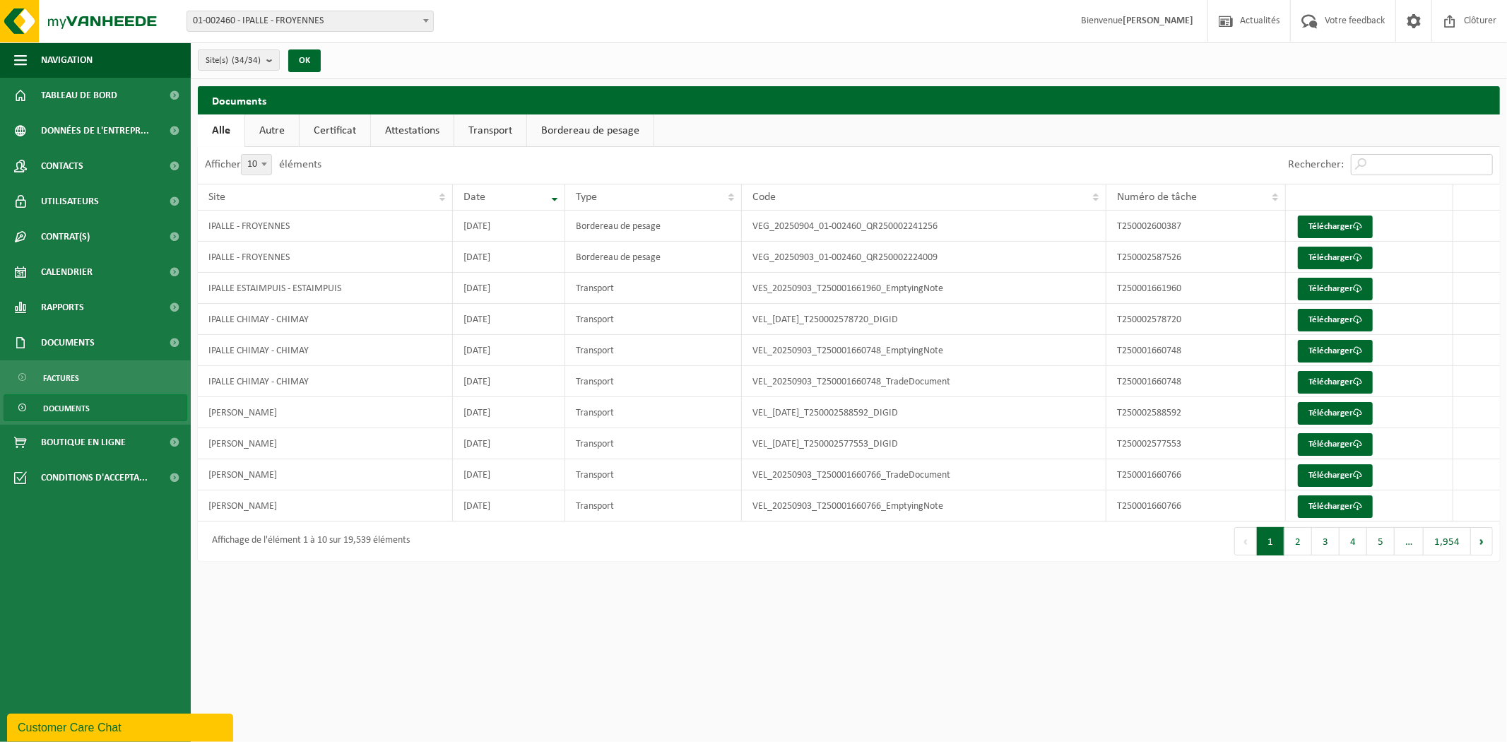
click at [1388, 170] on input "Rechercher:" at bounding box center [1422, 164] width 142 height 21
paste input "T250002564149"
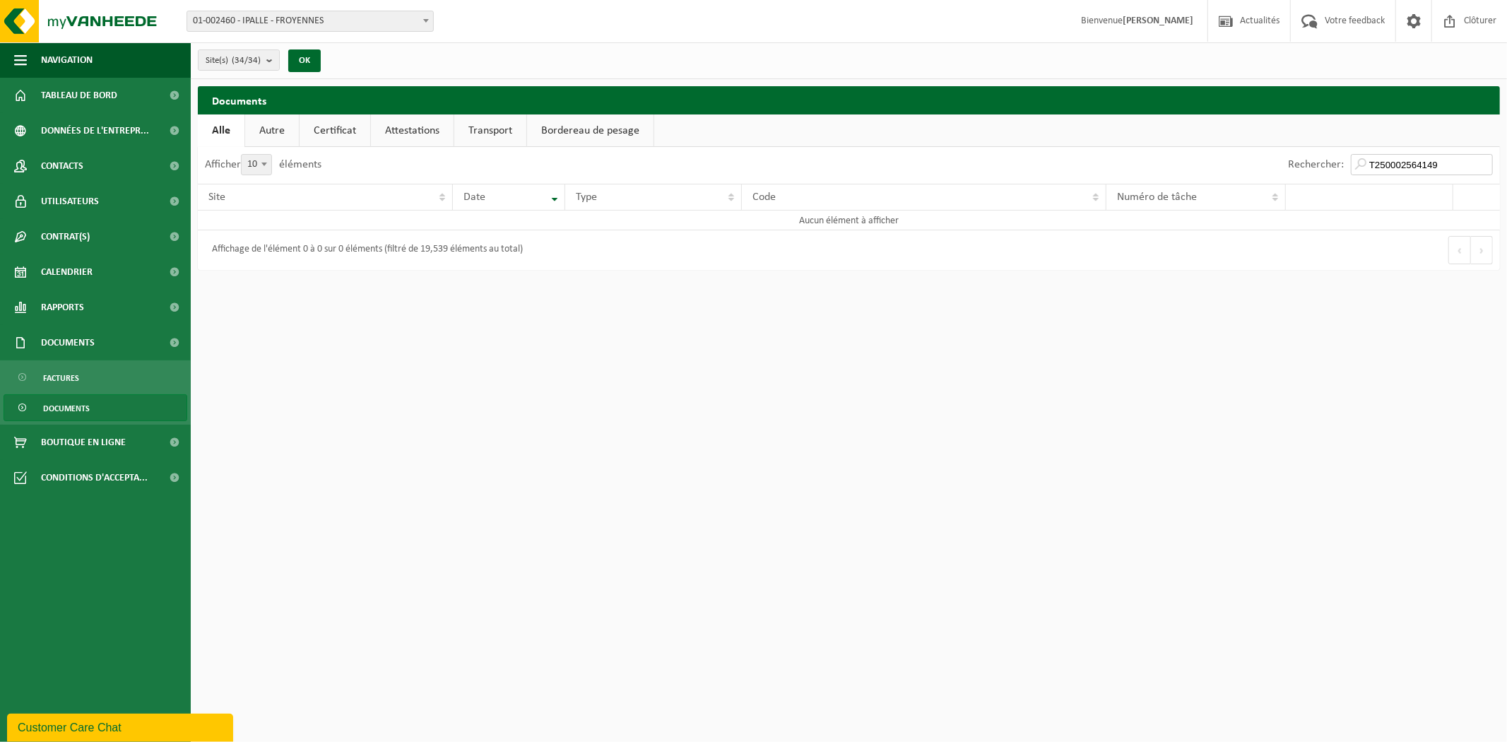
drag, startPoint x: 1399, startPoint y: 160, endPoint x: 1355, endPoint y: 154, distance: 44.9
click at [1355, 154] on div "Rechercher: T250002564149" at bounding box center [1390, 165] width 219 height 37
type input "T250002564149"
